Goal: Use online tool/utility: Utilize a website feature to perform a specific function

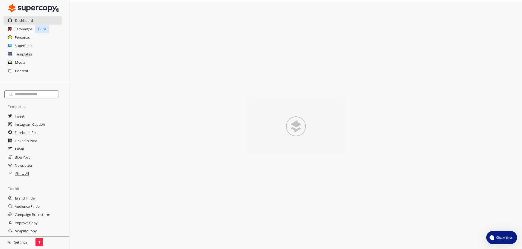
click at [20, 149] on h2 "Email" at bounding box center [19, 149] width 9 height 8
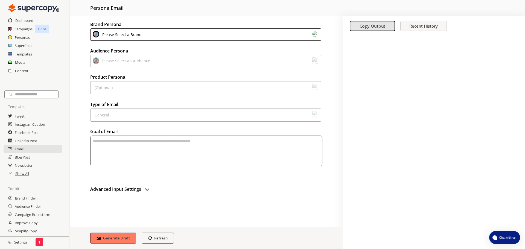
click at [145, 36] on div "Please Select a Brand" at bounding box center [205, 34] width 231 height 12
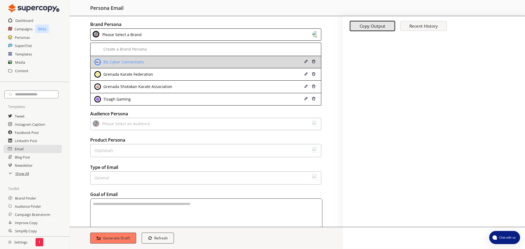
click at [136, 61] on div "BG Cyber Connections" at bounding box center [123, 62] width 42 height 4
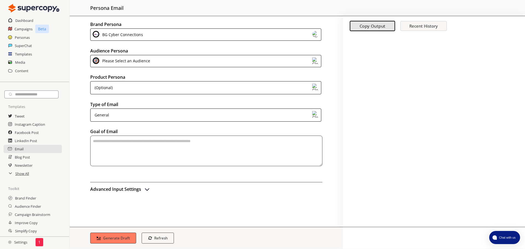
click at [136, 61] on div "Please Select an Audience" at bounding box center [125, 60] width 50 height 7
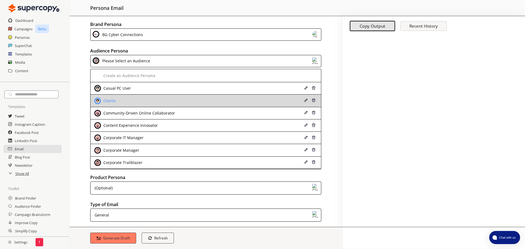
click at [126, 99] on div "Clients" at bounding box center [184, 101] width 181 height 7
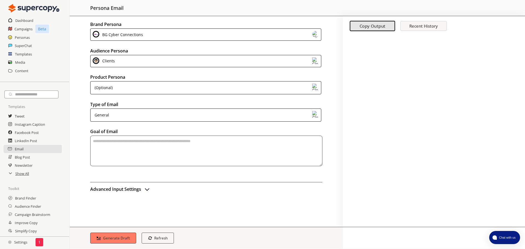
click at [142, 89] on div "(Optional)" at bounding box center [205, 87] width 231 height 13
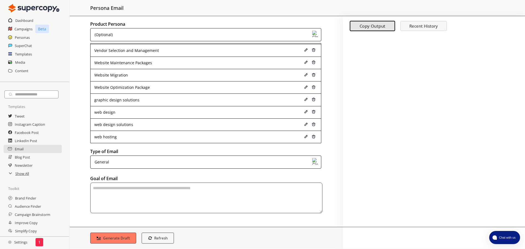
scroll to position [50, 0]
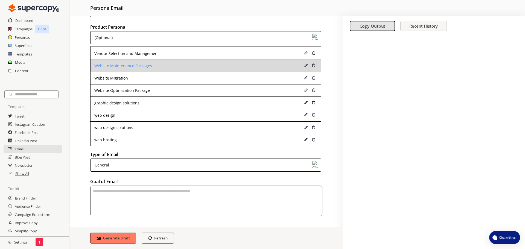
click at [152, 67] on div "Website Maintenance Packages" at bounding box center [184, 66] width 181 height 4
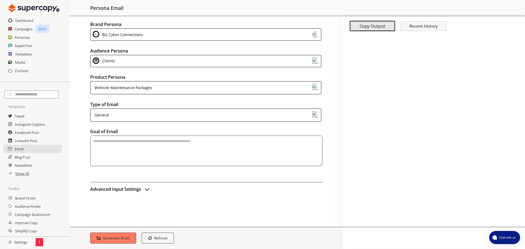
scroll to position [0, 0]
click at [152, 108] on h2 "Type of Email" at bounding box center [206, 104] width 232 height 8
click at [146, 114] on div "General" at bounding box center [205, 114] width 231 height 13
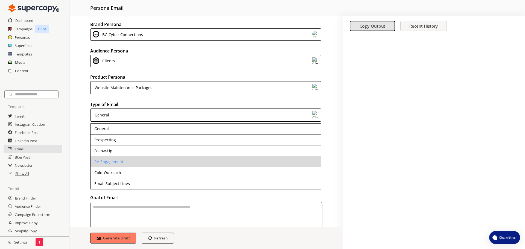
click at [124, 159] on li "Re-Engagement" at bounding box center [205, 161] width 230 height 11
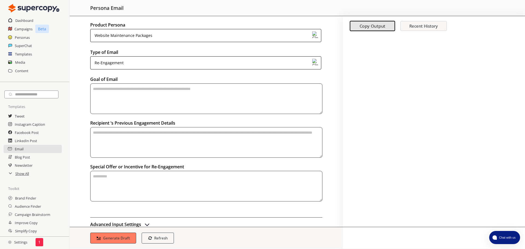
scroll to position [55, 0]
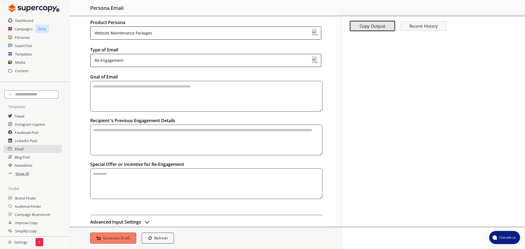
click at [128, 60] on div "Re-Engagement" at bounding box center [205, 60] width 231 height 13
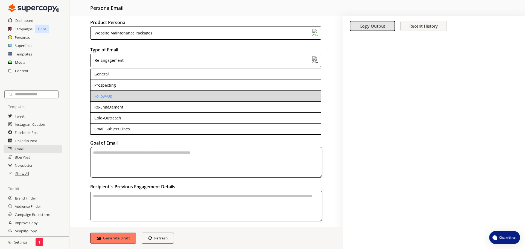
click at [118, 94] on li "Follow-Up" at bounding box center [205, 96] width 230 height 11
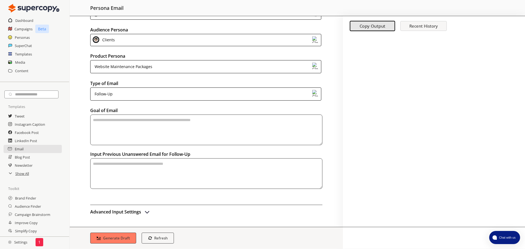
click at [126, 64] on div "Website Maintenance Packages" at bounding box center [123, 67] width 60 height 8
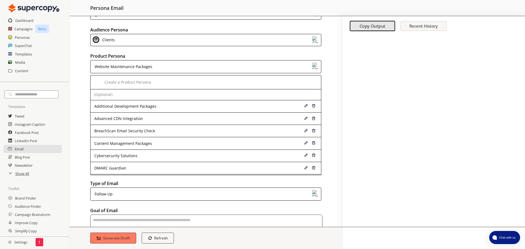
click at [103, 163] on div "Brand Persona BG Cyber Connections Audience Persona Clients Product Persona Web…" at bounding box center [206, 121] width 273 height 211
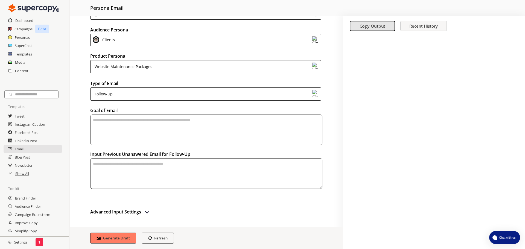
click at [108, 93] on div "Follow-Up" at bounding box center [103, 94] width 20 height 8
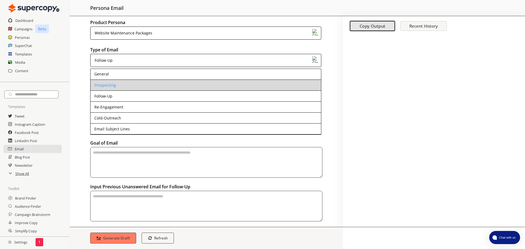
click at [117, 86] on li "Prospecting" at bounding box center [205, 85] width 230 height 11
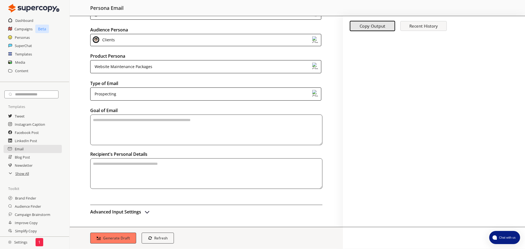
click at [154, 122] on textarea "textarea-textarea" at bounding box center [206, 129] width 232 height 31
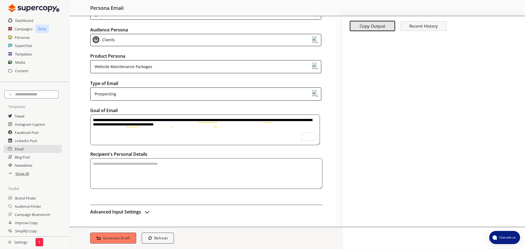
type textarea "**********"
click at [203, 169] on textarea "To enrich screen reader interactions, please activate Accessibility in Grammarl…" at bounding box center [206, 173] width 232 height 31
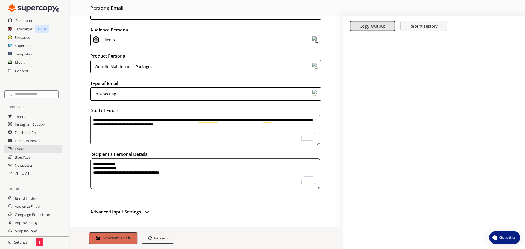
type textarea "**********"
click at [119, 234] on button "Generate Draft" at bounding box center [113, 237] width 48 height 11
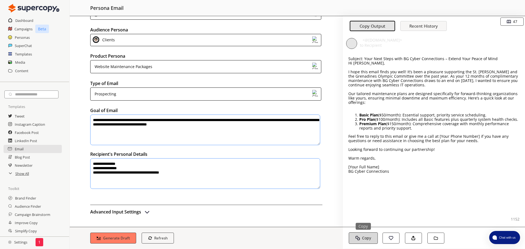
click at [370, 234] on button "Copy Copy" at bounding box center [362, 237] width 29 height 11
click at [22, 37] on h2 "Personas" at bounding box center [22, 37] width 15 height 8
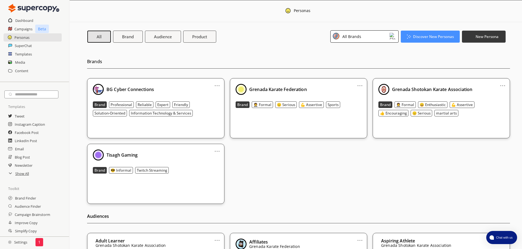
click at [387, 37] on div "All Brands" at bounding box center [365, 36] width 68 height 12
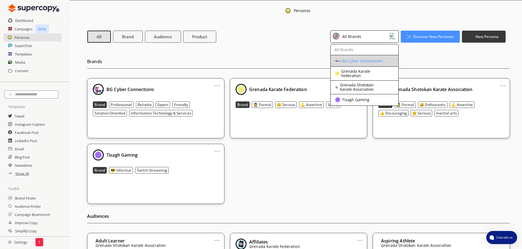
click at [358, 58] on div "BG Cyber Connections" at bounding box center [360, 61] width 51 height 7
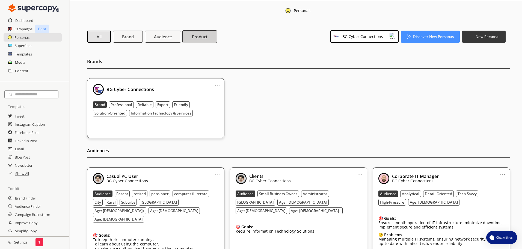
click at [200, 34] on b "Product" at bounding box center [200, 37] width 16 height 6
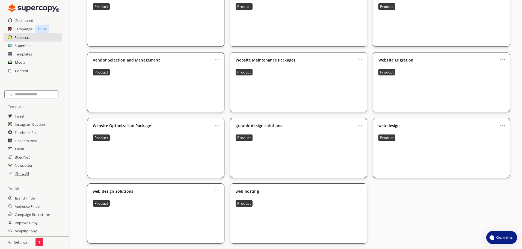
scroll to position [617, 0]
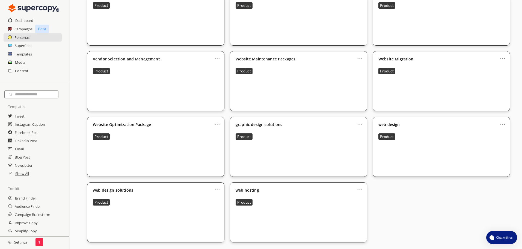
click at [360, 58] on link "..." at bounding box center [360, 56] width 6 height 4
click at [352, 67] on li "Edit" at bounding box center [354, 68] width 30 height 10
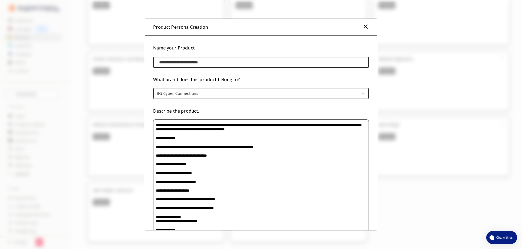
drag, startPoint x: 367, startPoint y: 171, endPoint x: 376, endPoint y: 245, distance: 75.0
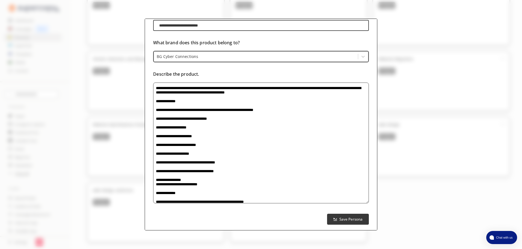
scroll to position [45, 0]
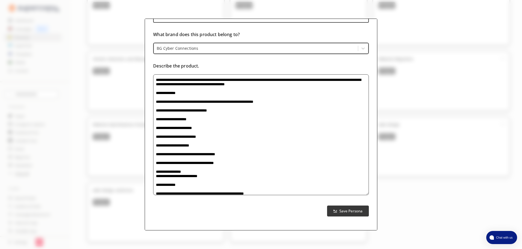
click at [377, 239] on div "**********" at bounding box center [261, 124] width 522 height 249
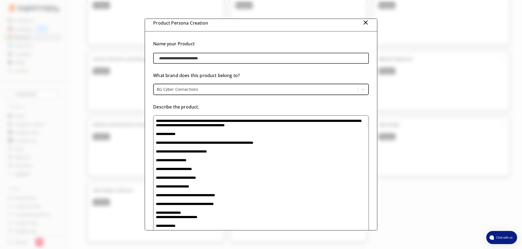
scroll to position [0, 0]
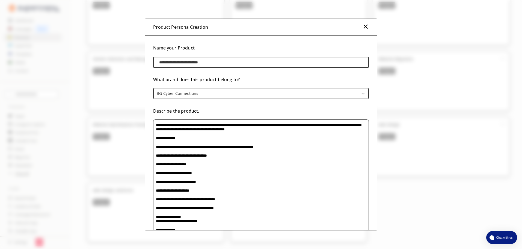
click at [365, 25] on img at bounding box center [366, 26] width 7 height 7
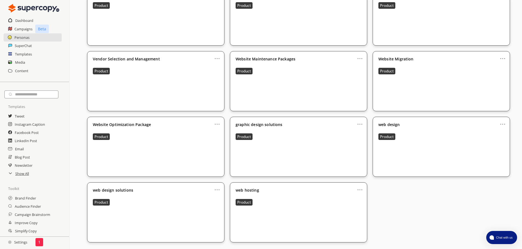
click at [360, 58] on link "..." at bounding box center [360, 56] width 6 height 4
click at [353, 67] on li "Edit" at bounding box center [354, 68] width 30 height 10
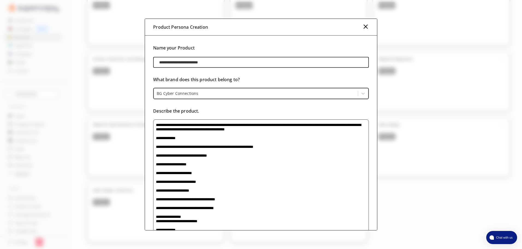
drag, startPoint x: 367, startPoint y: 171, endPoint x: 387, endPoint y: 259, distance: 90.5
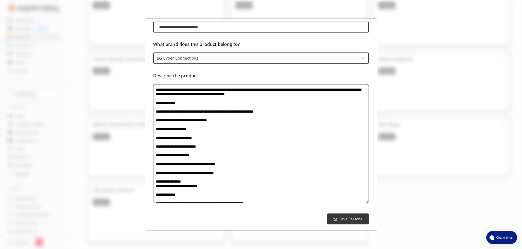
scroll to position [43, 0]
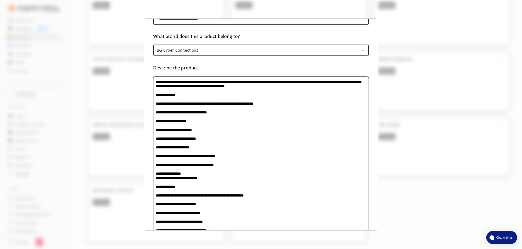
drag, startPoint x: 366, startPoint y: 193, endPoint x: 358, endPoint y: 262, distance: 68.8
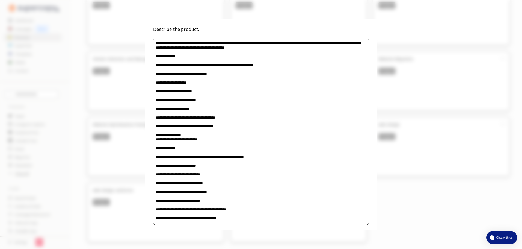
scroll to position [111, 0]
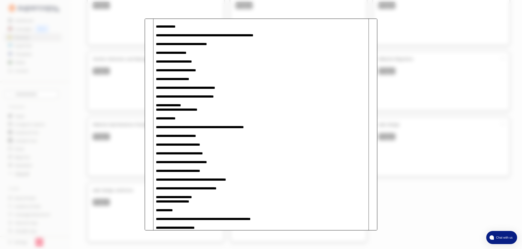
drag, startPoint x: 365, startPoint y: 194, endPoint x: 360, endPoint y: 261, distance: 68.0
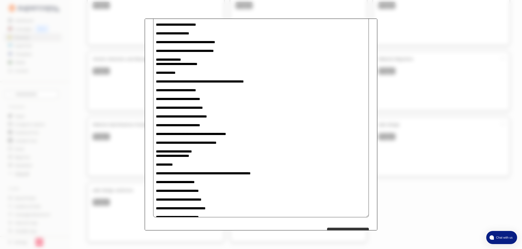
scroll to position [179, 0]
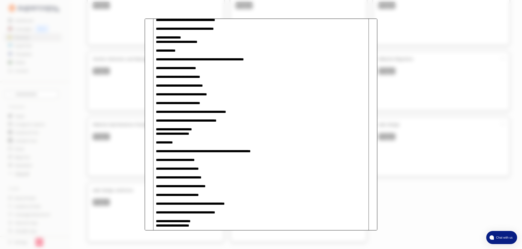
drag, startPoint x: 366, startPoint y: 195, endPoint x: 360, endPoint y: 262, distance: 67.5
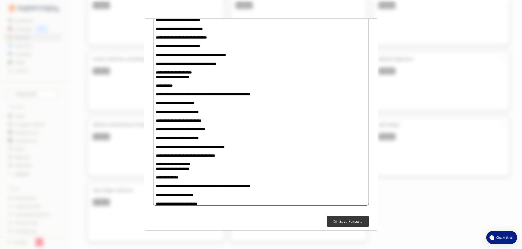
scroll to position [246, 0]
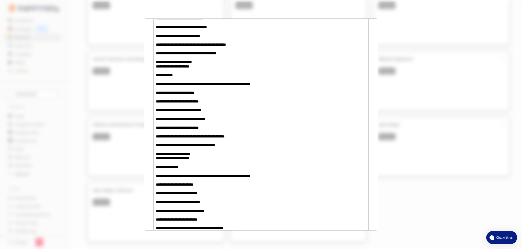
drag, startPoint x: 367, startPoint y: 194, endPoint x: 361, endPoint y: 262, distance: 68.3
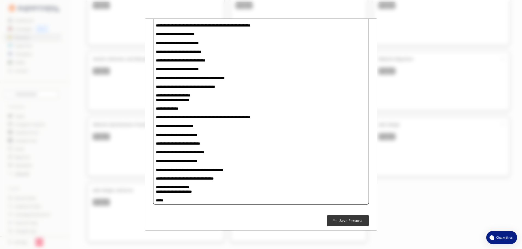
scroll to position [314, 0]
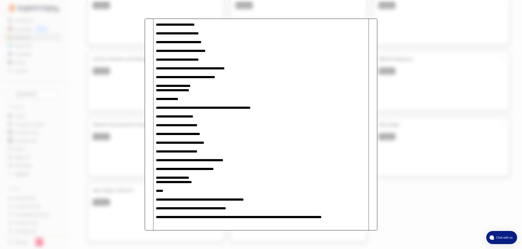
drag, startPoint x: 366, startPoint y: 197, endPoint x: 357, endPoint y: 262, distance: 65.7
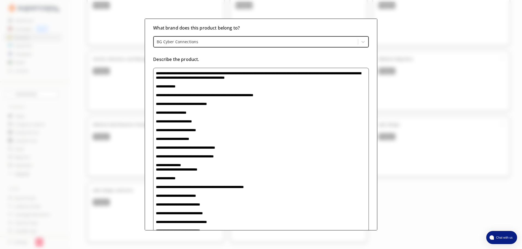
scroll to position [55, 0]
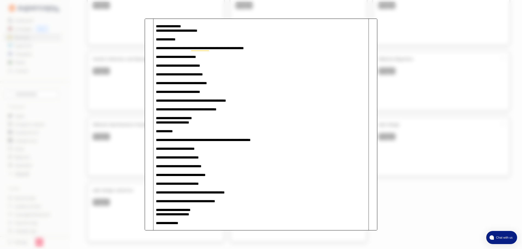
scroll to position [375, 0]
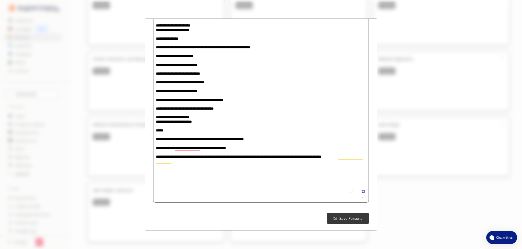
type textarea "**********"
click at [335, 217] on img "button" at bounding box center [335, 218] width 4 height 4
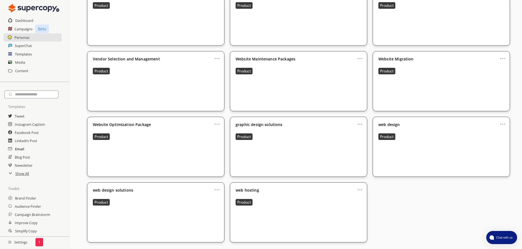
click at [15, 149] on h2 "Email" at bounding box center [19, 149] width 9 height 8
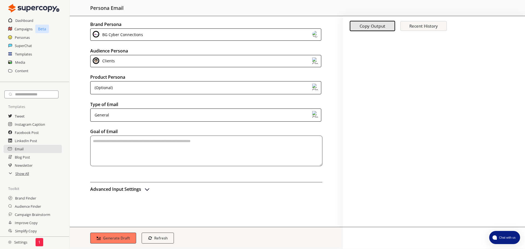
click at [129, 88] on div "(Optional)" at bounding box center [205, 87] width 231 height 13
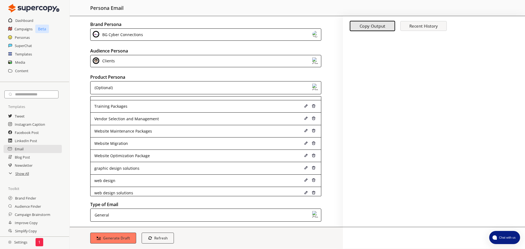
scroll to position [358, 0]
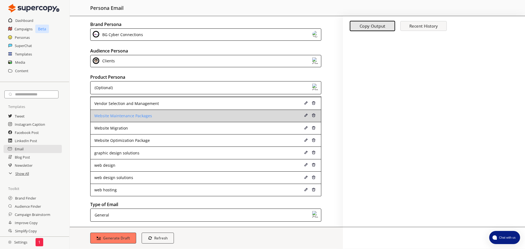
click at [123, 118] on div "Website Maintenance Packages" at bounding box center [184, 116] width 181 height 4
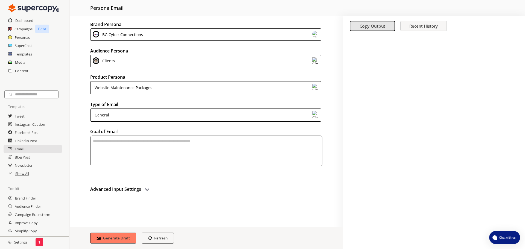
click at [139, 116] on div "General" at bounding box center [205, 114] width 231 height 13
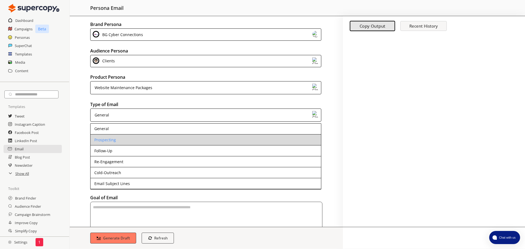
click at [112, 138] on div "Prospecting" at bounding box center [105, 140] width 22 height 4
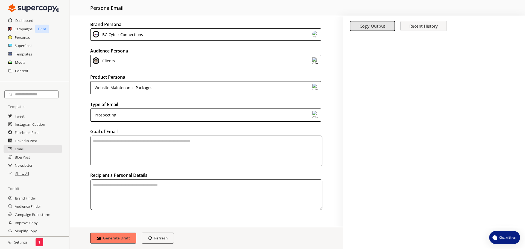
click at [156, 158] on textarea "textarea-textarea" at bounding box center [206, 151] width 232 height 31
click at [420, 27] on b "Recent History" at bounding box center [423, 25] width 28 height 5
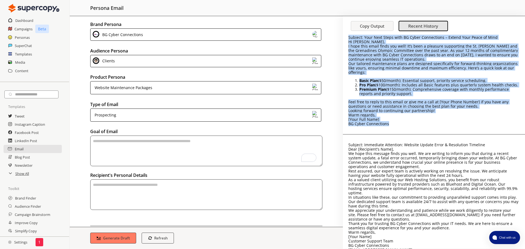
drag, startPoint x: 394, startPoint y: 123, endPoint x: 347, endPoint y: 39, distance: 97.1
click at [347, 39] on div "Subject: Your Next Steps with BG Cyber Connections – Extend Your Peace of Mind …" at bounding box center [434, 80] width 182 height 107
copy div "Loremip: Dolo Sita Conse adip EL Seddo Eiusmodtemp – Incidi Utla Etdol ma Aliq …"
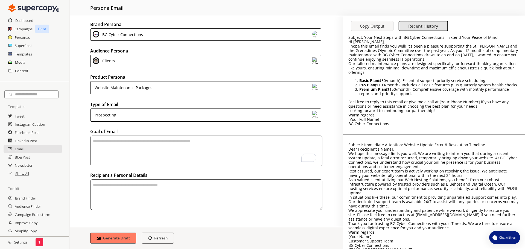
click at [144, 150] on textarea "To enrich screen reader interactions, please activate Accessibility in Grammarl…" at bounding box center [206, 151] width 232 height 31
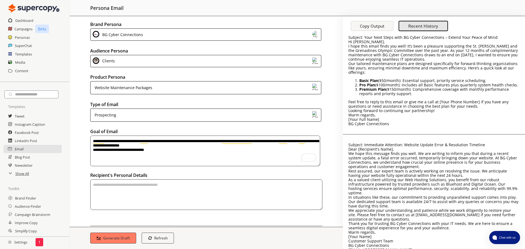
type textarea "**********"
click at [209, 192] on textarea "textarea-textarea" at bounding box center [206, 194] width 232 height 31
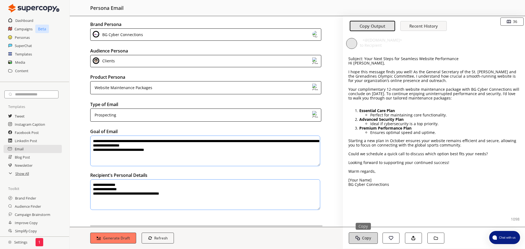
click at [370, 236] on b "Copy" at bounding box center [366, 237] width 9 height 5
